Goal: Task Accomplishment & Management: Use online tool/utility

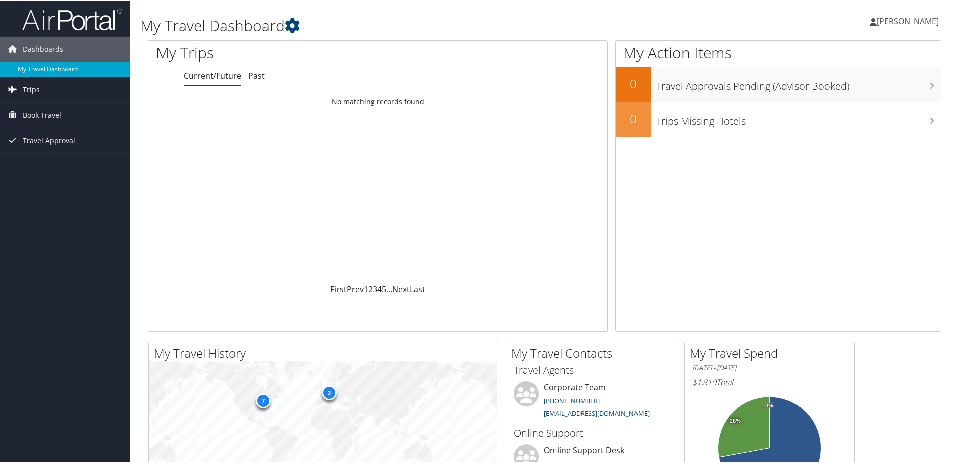
click at [35, 89] on span "Trips" at bounding box center [31, 88] width 17 height 25
click at [44, 108] on link "Current/Future Trips" at bounding box center [65, 108] width 130 height 15
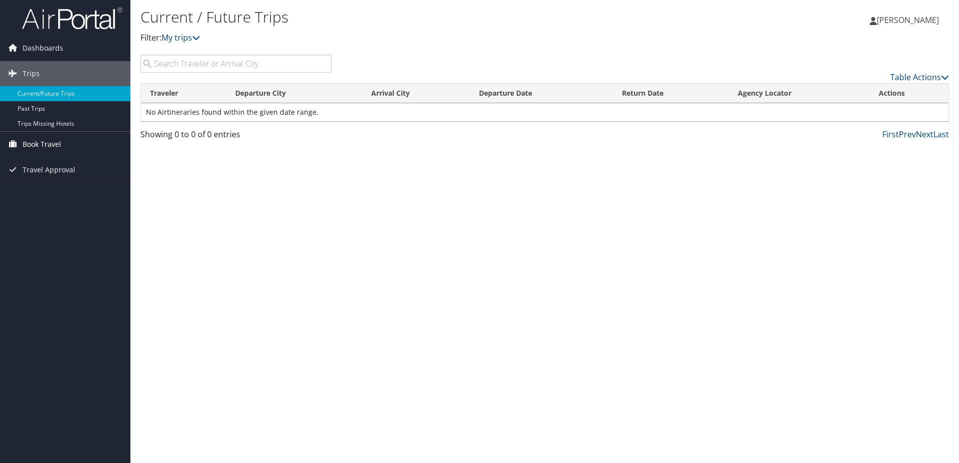
click at [50, 141] on span "Book Travel" at bounding box center [42, 144] width 39 height 25
click at [56, 194] on link "Book/Manage Online Trips" at bounding box center [65, 194] width 130 height 15
